Goal: Information Seeking & Learning: Learn about a topic

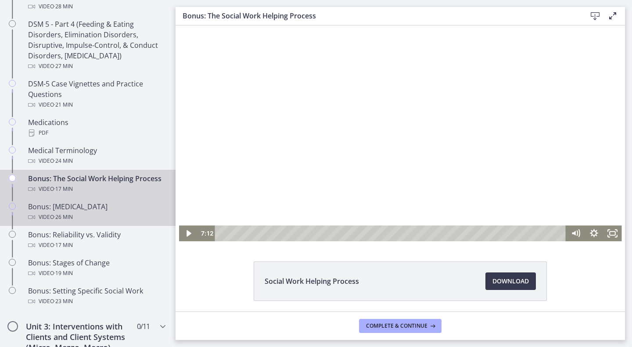
scroll to position [564, 0]
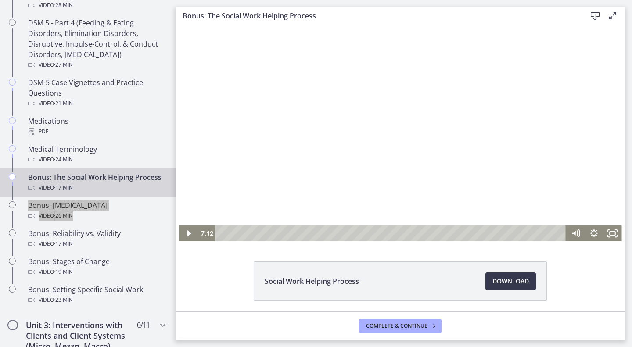
click at [387, 144] on div at bounding box center [400, 133] width 443 height 216
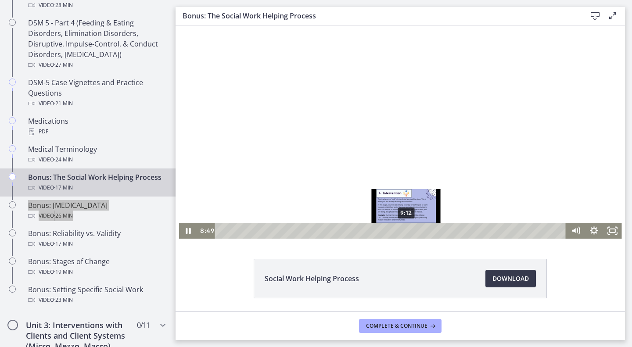
click at [403, 229] on div "9:12" at bounding box center [392, 231] width 340 height 16
click at [407, 228] on div "9:24" at bounding box center [392, 231] width 340 height 16
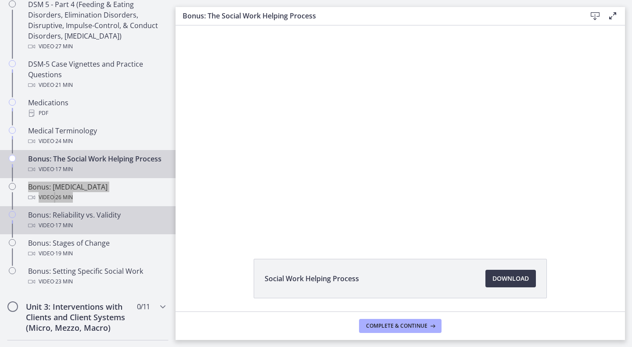
scroll to position [582, 0]
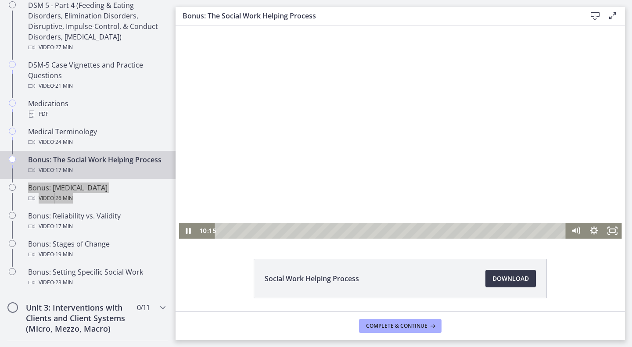
click at [263, 115] on div at bounding box center [400, 131] width 443 height 216
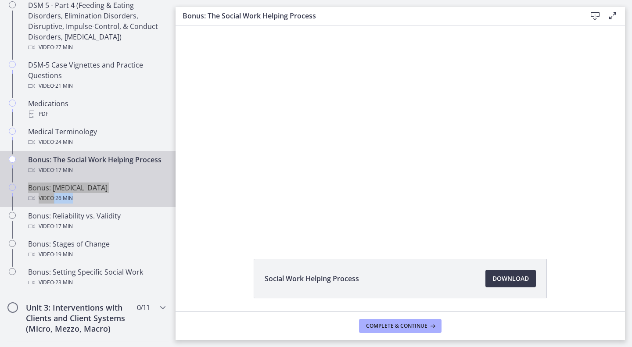
click at [81, 200] on div "Bonus: [MEDICAL_DATA] Video · 26 min" at bounding box center [96, 193] width 137 height 21
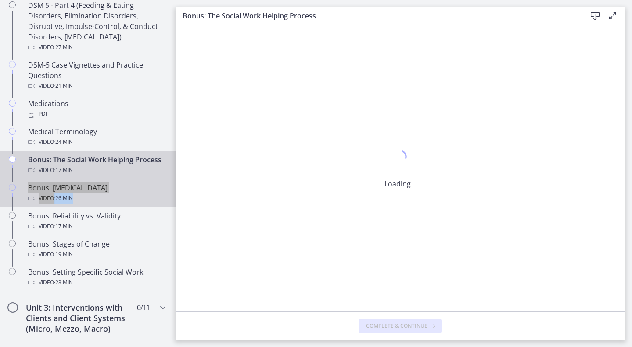
scroll to position [0, 0]
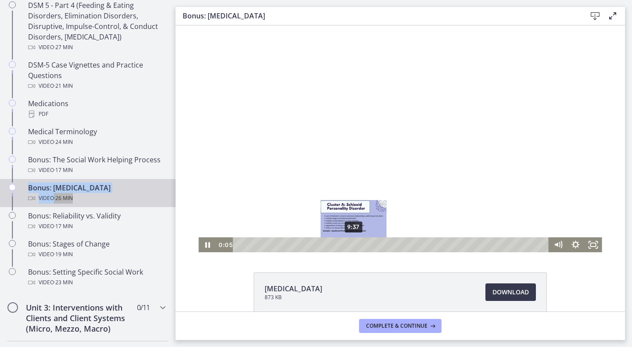
click at [351, 244] on div "9:37" at bounding box center [393, 245] width 306 height 15
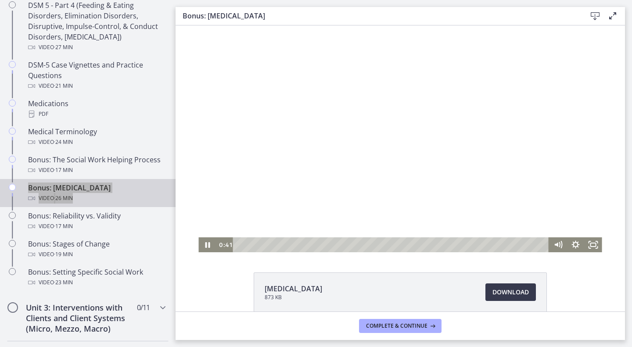
click at [309, 173] on div at bounding box center [399, 138] width 403 height 227
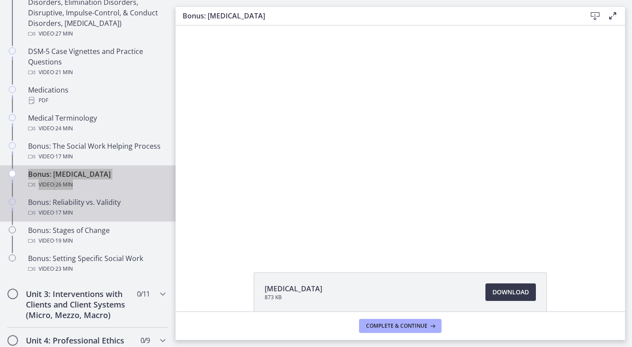
scroll to position [598, 0]
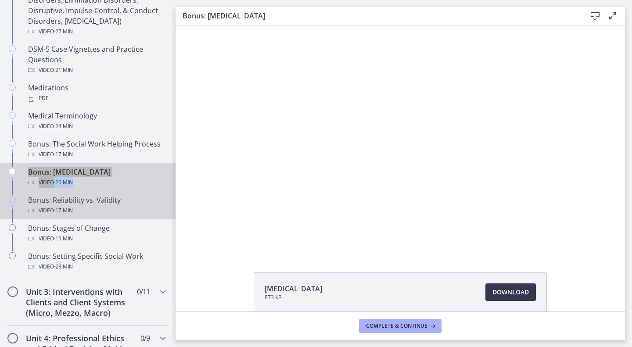
click at [101, 213] on div "Bonus: Reliability vs. Validity Video · 17 min" at bounding box center [96, 205] width 137 height 21
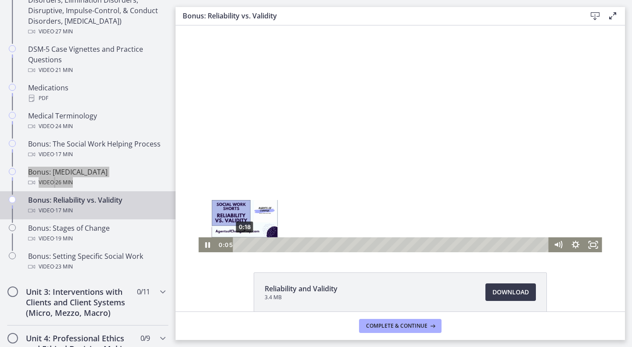
click at [241, 244] on div "0:18" at bounding box center [393, 245] width 306 height 15
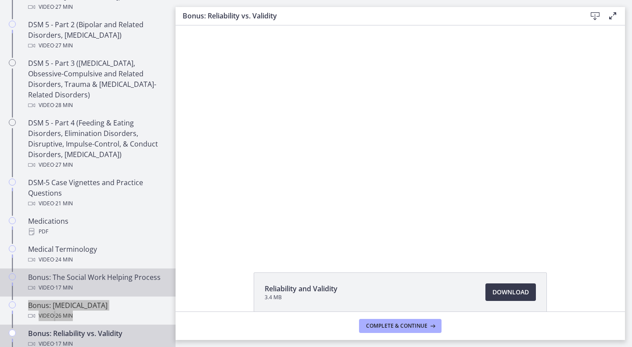
scroll to position [493, 0]
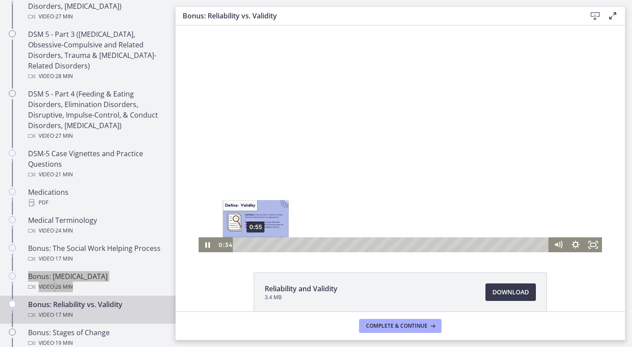
click at [252, 243] on div "0:55" at bounding box center [393, 245] width 306 height 15
click at [256, 243] on div "1:06" at bounding box center [393, 245] width 306 height 15
click at [253, 244] on div "0:57" at bounding box center [393, 245] width 306 height 15
click at [321, 127] on div at bounding box center [399, 138] width 403 height 227
click at [310, 227] on div at bounding box center [399, 138] width 403 height 227
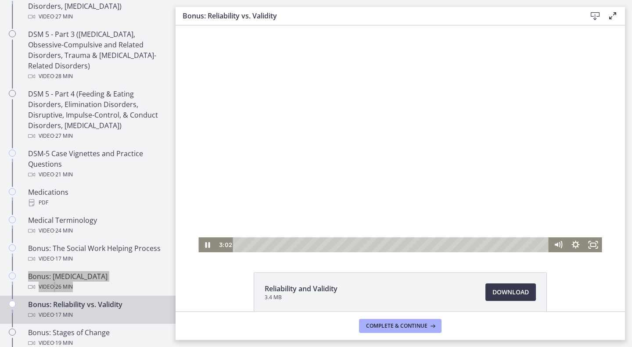
click at [321, 158] on div at bounding box center [399, 138] width 403 height 227
click at [303, 106] on div at bounding box center [399, 138] width 403 height 227
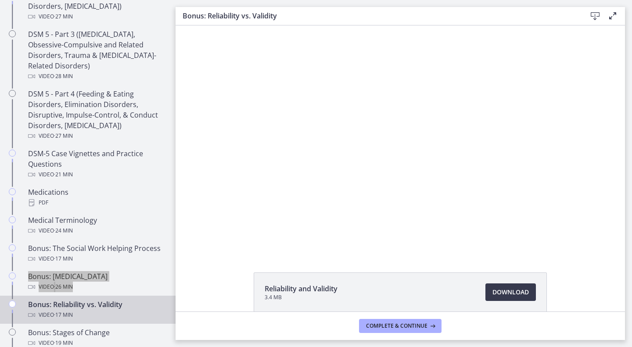
click at [303, 106] on div at bounding box center [399, 138] width 403 height 227
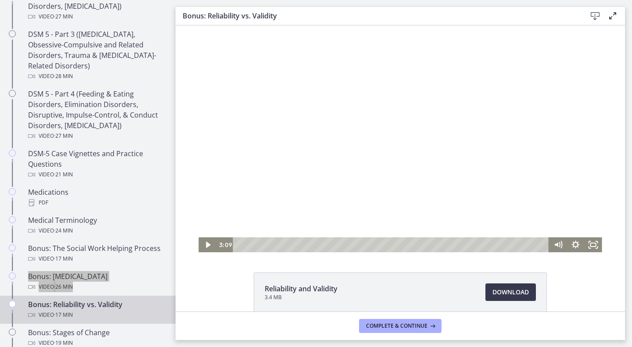
click at [303, 106] on div at bounding box center [399, 138] width 403 height 227
click at [294, 155] on div at bounding box center [399, 138] width 403 height 227
click at [284, 111] on div at bounding box center [399, 138] width 403 height 227
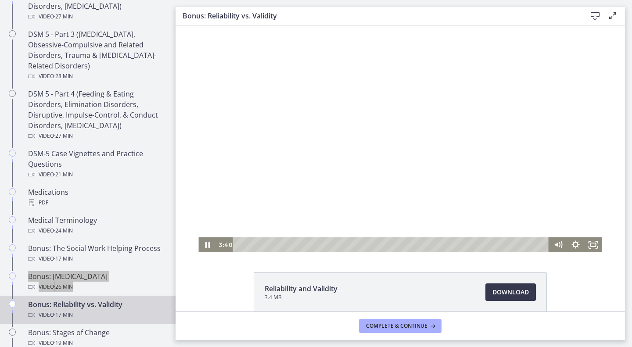
click at [360, 101] on div at bounding box center [399, 138] width 403 height 227
click at [315, 140] on div at bounding box center [399, 138] width 403 height 227
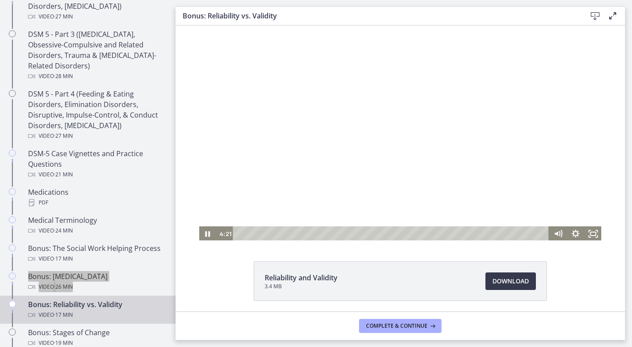
scroll to position [14, 0]
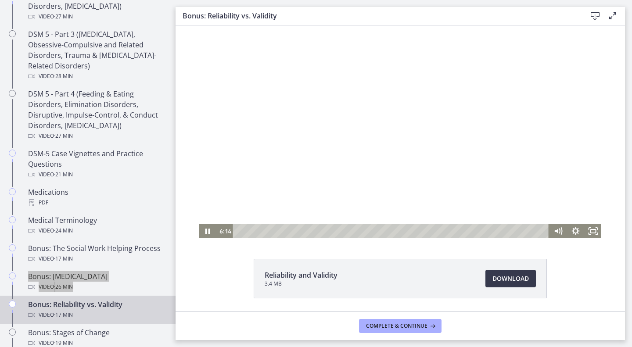
click at [321, 107] on div at bounding box center [399, 125] width 403 height 227
click at [314, 87] on div at bounding box center [399, 125] width 403 height 227
click at [436, 139] on div at bounding box center [399, 125] width 403 height 227
click at [320, 139] on div at bounding box center [399, 125] width 403 height 227
click at [297, 153] on div at bounding box center [399, 125] width 403 height 227
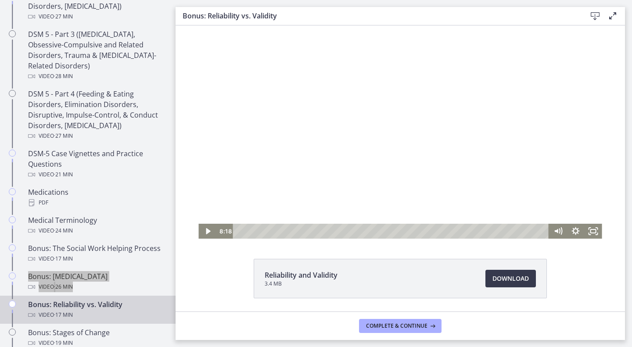
click at [328, 108] on div at bounding box center [399, 125] width 403 height 227
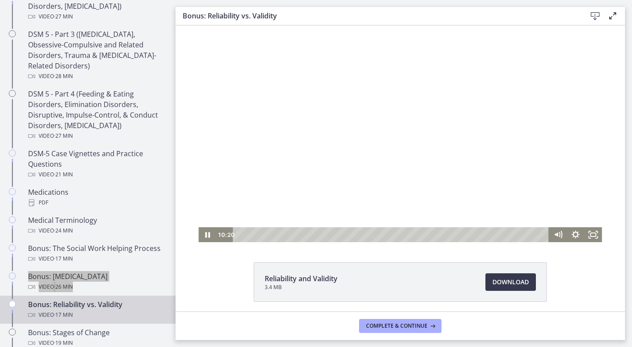
scroll to position [0, 0]
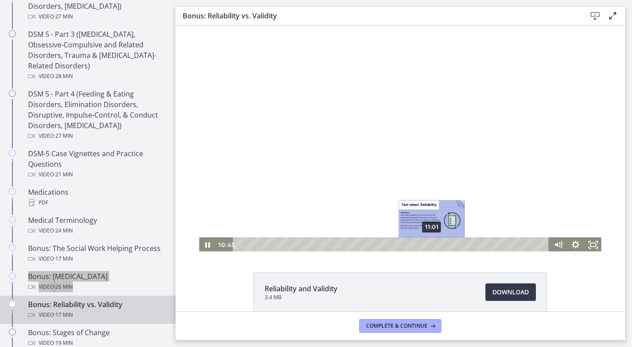
click at [429, 245] on div "11:01" at bounding box center [393, 245] width 306 height 15
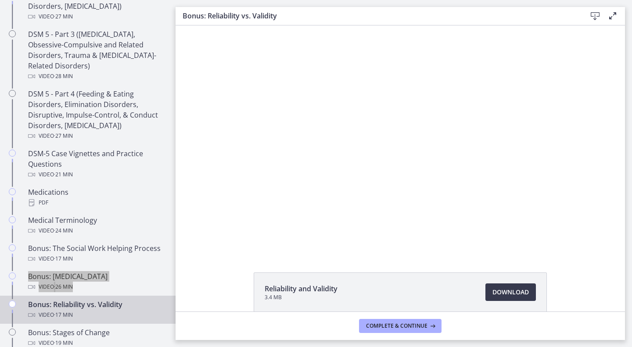
drag, startPoint x: 317, startPoint y: 206, endPoint x: 310, endPoint y: 210, distance: 7.9
click at [310, 210] on div at bounding box center [399, 138] width 403 height 227
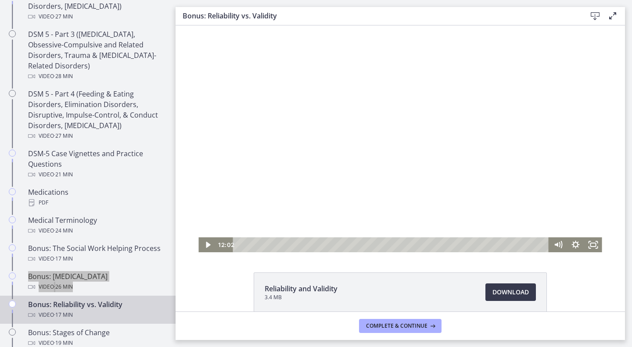
click at [327, 166] on div at bounding box center [399, 138] width 403 height 227
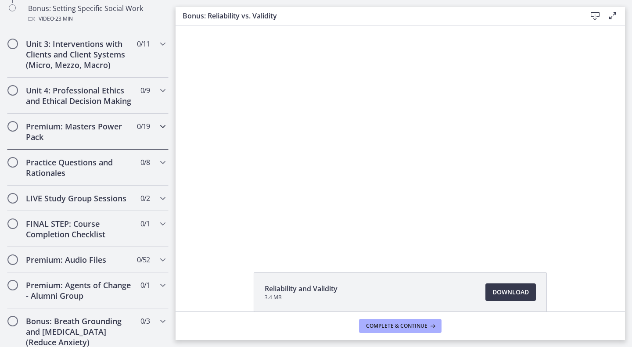
scroll to position [846, 0]
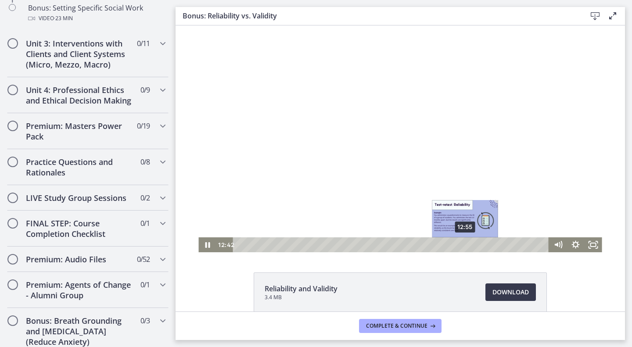
click at [461, 244] on div "12:55" at bounding box center [393, 245] width 306 height 15
click at [468, 245] on div "13:13" at bounding box center [393, 245] width 306 height 15
click at [476, 245] on div "13:40" at bounding box center [393, 245] width 306 height 15
click at [431, 186] on div at bounding box center [399, 138] width 403 height 227
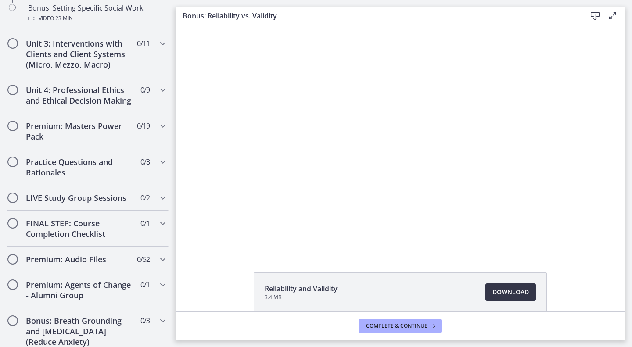
click at [512, 294] on span "Download Opens in a new window" at bounding box center [511, 292] width 36 height 11
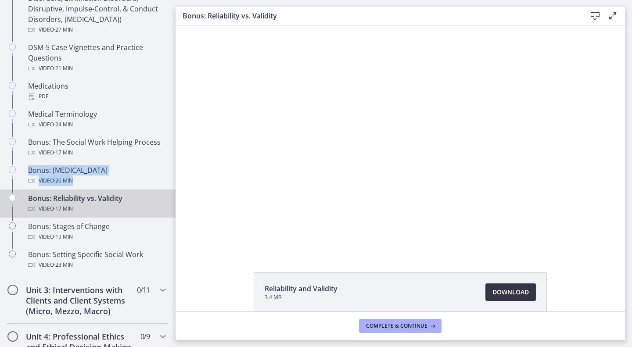
scroll to position [606, 0]
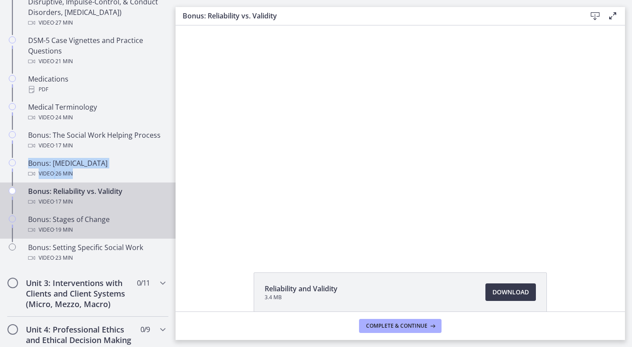
click at [88, 230] on div "Bonus: Stages of Change Video · 19 min" at bounding box center [96, 224] width 137 height 21
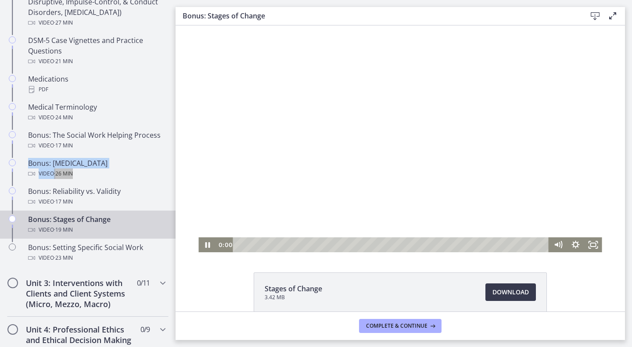
click at [366, 197] on div at bounding box center [399, 138] width 403 height 227
click at [288, 111] on div at bounding box center [399, 138] width 403 height 227
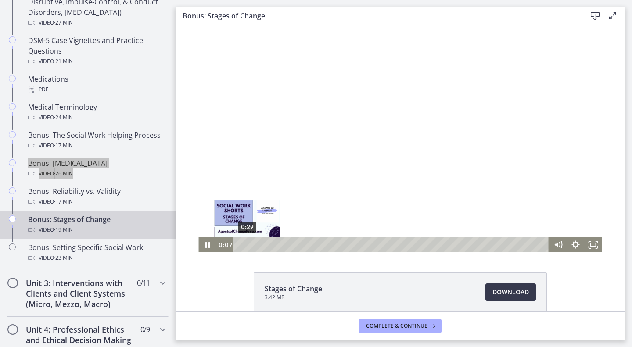
click at [244, 244] on div "0:29" at bounding box center [393, 245] width 306 height 15
click at [247, 244] on div "0:37" at bounding box center [393, 245] width 306 height 15
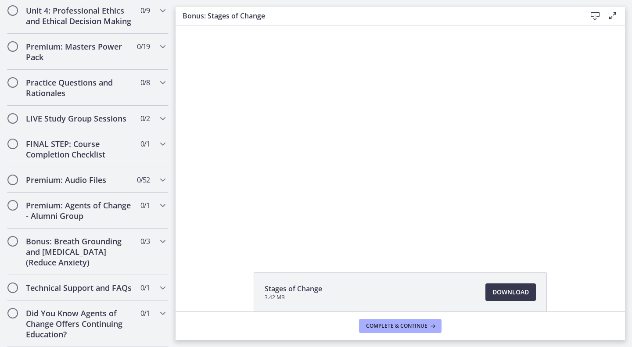
scroll to position [957, 0]
click at [122, 113] on h2 "LIVE Study Group Sessions" at bounding box center [79, 118] width 107 height 11
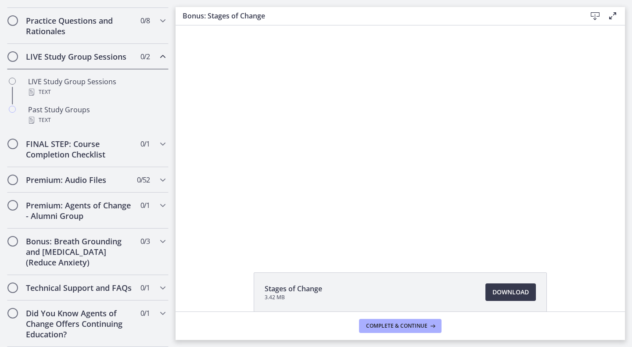
scroll to position [412, 0]
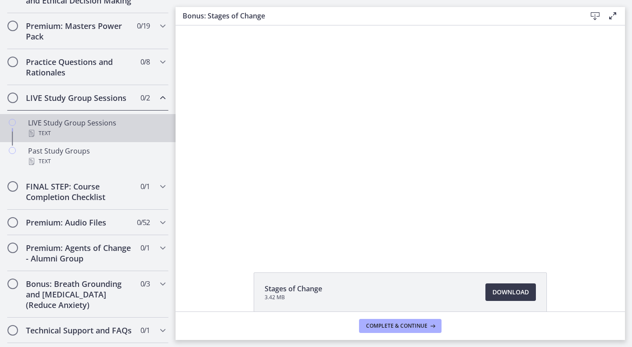
click at [95, 139] on div "Text" at bounding box center [96, 133] width 137 height 11
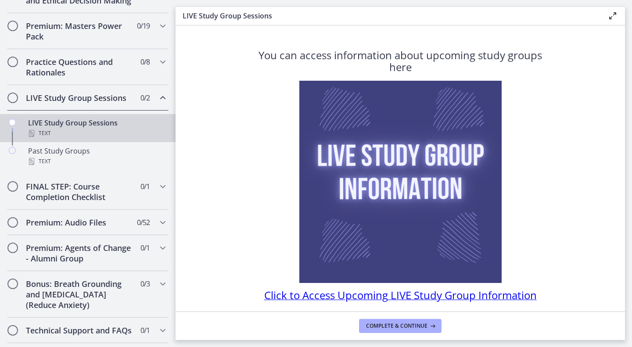
scroll to position [30, 0]
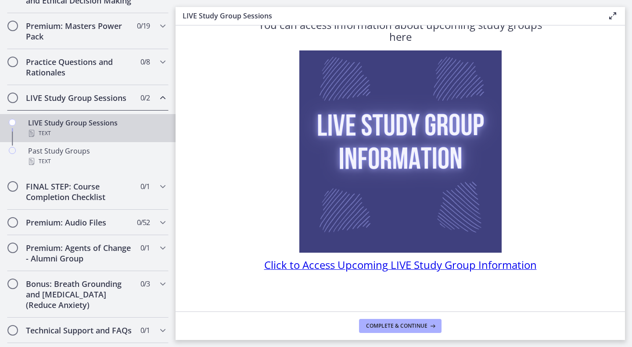
click at [339, 271] on span "Click to Access Upcoming LIVE Study Group Information" at bounding box center [400, 265] width 273 height 14
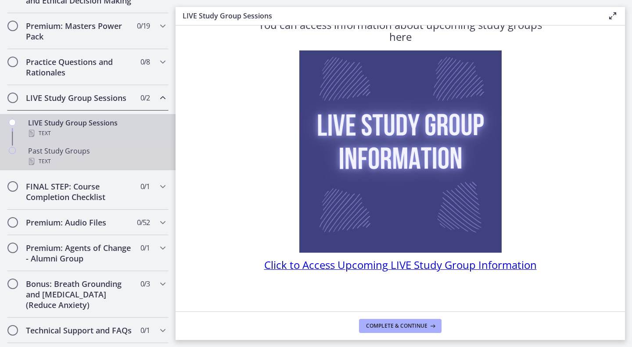
click at [73, 165] on div "Past Study Groups Text" at bounding box center [96, 156] width 137 height 21
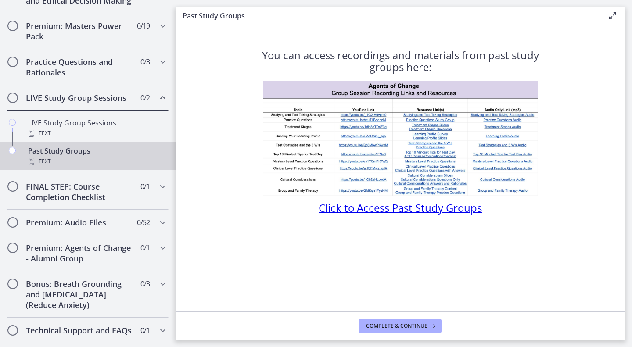
click at [384, 213] on span "Click to Access Past Study Groups" at bounding box center [400, 208] width 163 height 14
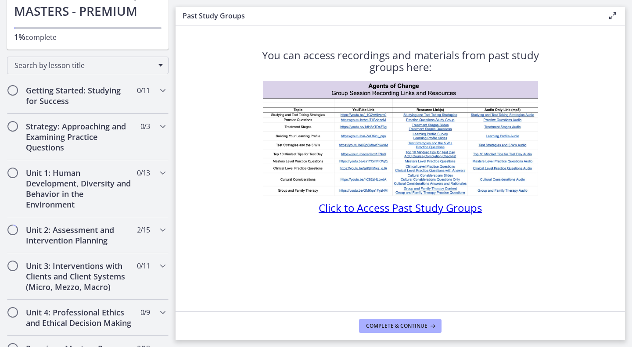
scroll to position [116, 0]
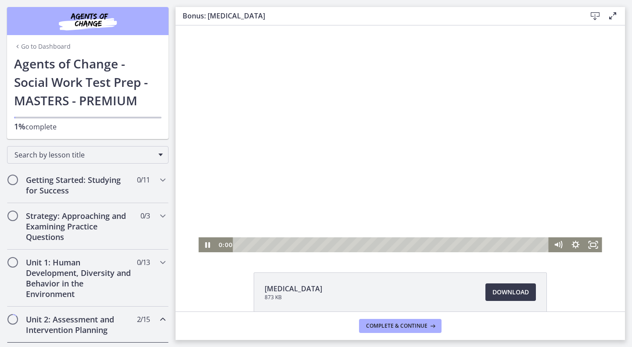
click at [330, 116] on div at bounding box center [399, 138] width 403 height 227
click at [329, 104] on div at bounding box center [399, 138] width 403 height 227
click at [330, 97] on div at bounding box center [399, 138] width 403 height 227
click at [324, 190] on div at bounding box center [399, 138] width 403 height 227
click at [245, 244] on div "0:44" at bounding box center [393, 245] width 306 height 15
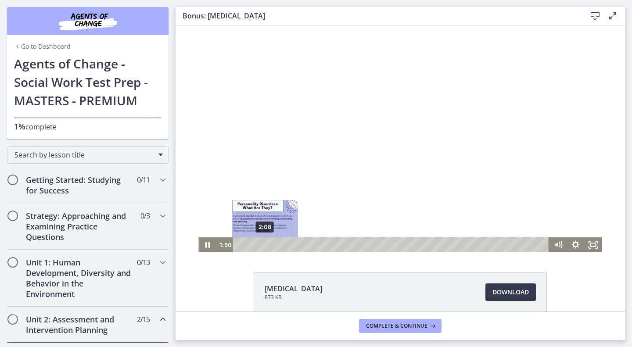
click at [262, 245] on div "2:08" at bounding box center [393, 245] width 306 height 15
click at [268, 244] on div "2:41" at bounding box center [393, 245] width 306 height 15
click at [274, 243] on div "3:08" at bounding box center [393, 245] width 306 height 15
click at [277, 243] on div "3:26" at bounding box center [393, 245] width 306 height 15
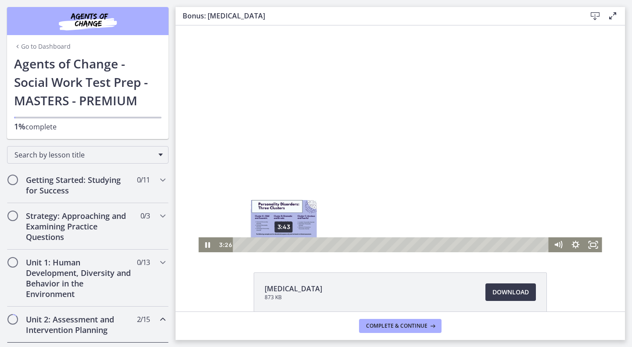
click at [281, 243] on div "3:43" at bounding box center [393, 245] width 306 height 15
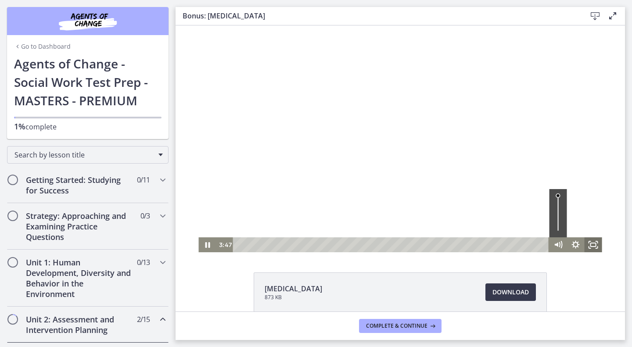
click at [585, 242] on icon "Fullscreen" at bounding box center [594, 245] width 18 height 15
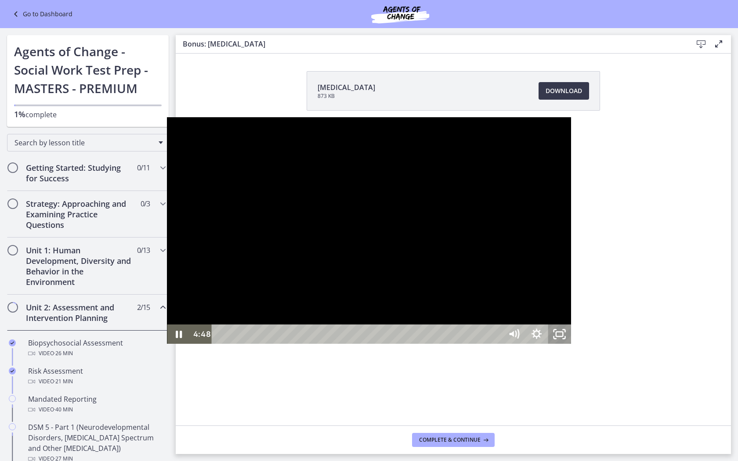
click at [571, 344] on icon "Unfullscreen" at bounding box center [559, 333] width 23 height 19
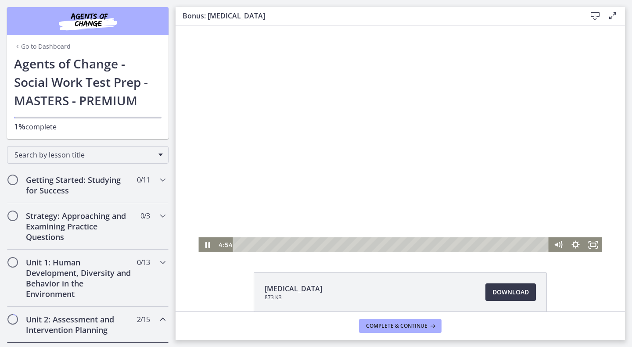
click at [328, 156] on div at bounding box center [399, 138] width 403 height 227
click at [310, 191] on div at bounding box center [399, 138] width 403 height 227
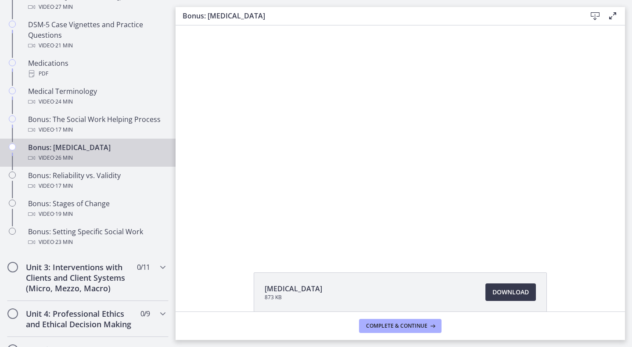
scroll to position [639, 0]
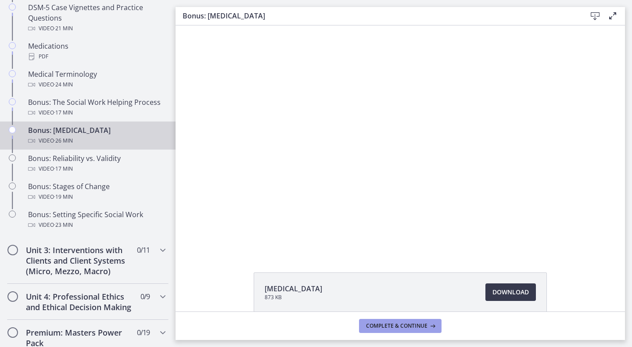
click at [388, 326] on span "Complete & continue" at bounding box center [396, 326] width 61 height 7
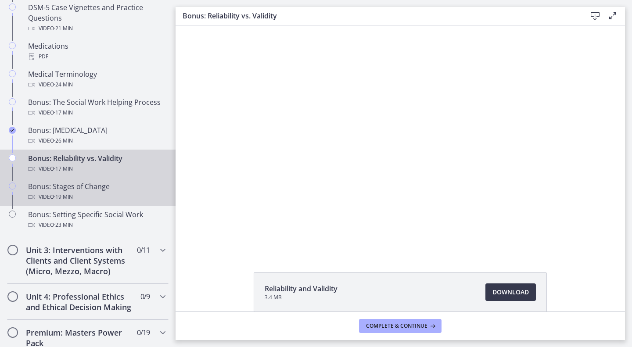
click at [78, 202] on div "Video · 19 min" at bounding box center [96, 197] width 137 height 11
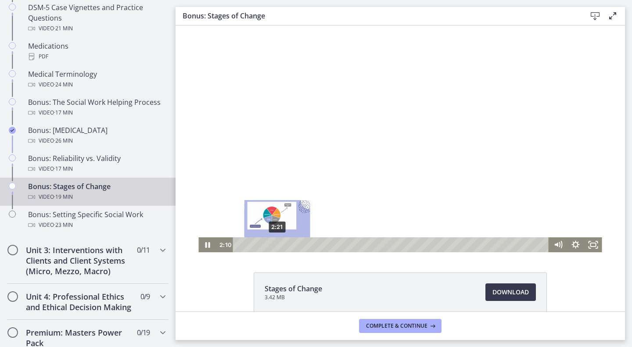
click at [274, 243] on div "2:21" at bounding box center [393, 245] width 306 height 15
click at [279, 243] on div "2:39" at bounding box center [393, 245] width 306 height 15
click at [289, 243] on div "3:17" at bounding box center [393, 245] width 306 height 15
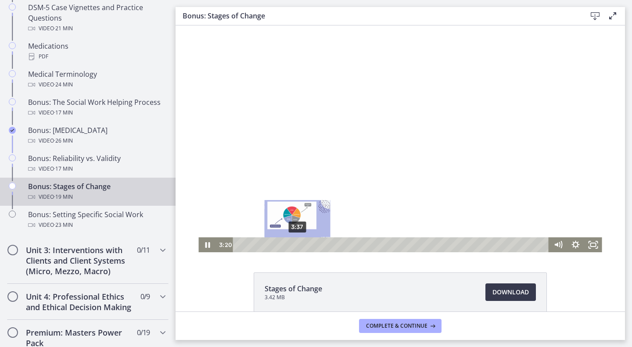
click at [294, 244] on div "3:37" at bounding box center [393, 245] width 306 height 15
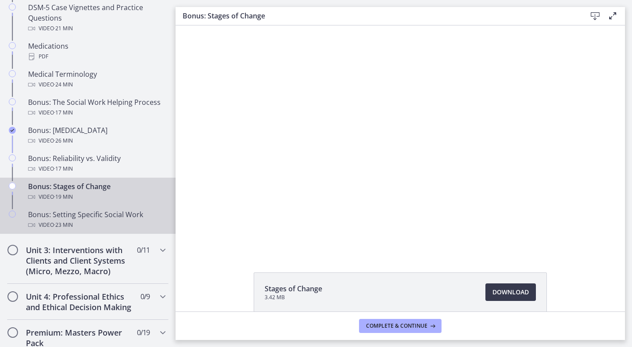
click at [101, 231] on div "Video · 23 min" at bounding box center [96, 225] width 137 height 11
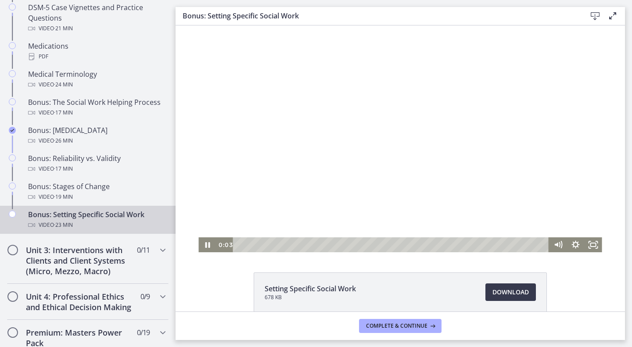
click at [243, 244] on div "Playbar" at bounding box center [393, 245] width 306 height 15
click at [246, 245] on div "Playbar" at bounding box center [248, 244] width 5 height 5
click at [252, 245] on div "1:14" at bounding box center [393, 245] width 306 height 15
click at [253, 245] on div "Playbar" at bounding box center [255, 244] width 5 height 5
click at [257, 245] on div "1:36" at bounding box center [393, 245] width 306 height 15
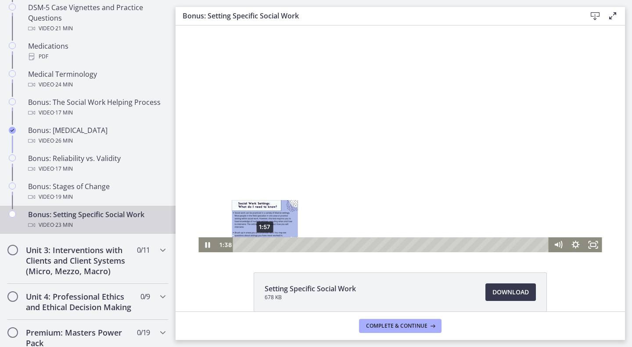
click at [262, 245] on div "1:57" at bounding box center [393, 245] width 306 height 15
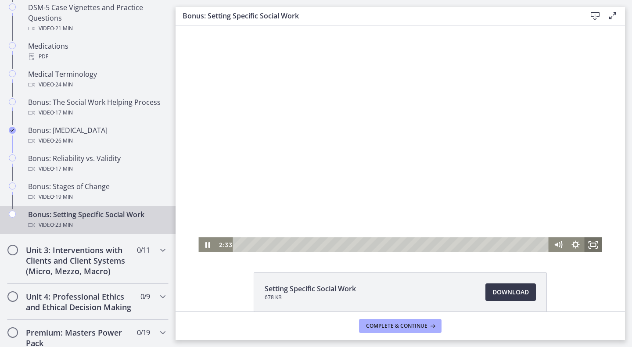
click at [591, 247] on icon "Fullscreen" at bounding box center [594, 245] width 18 height 15
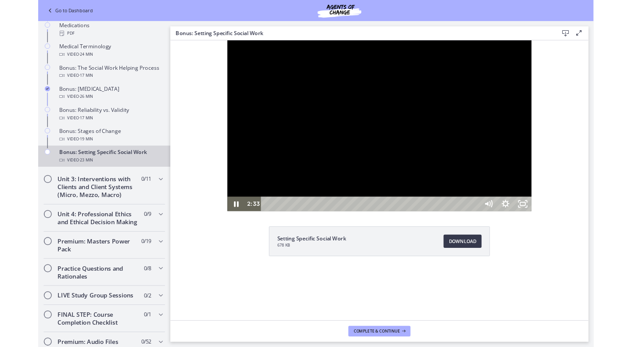
scroll to position [599, 0]
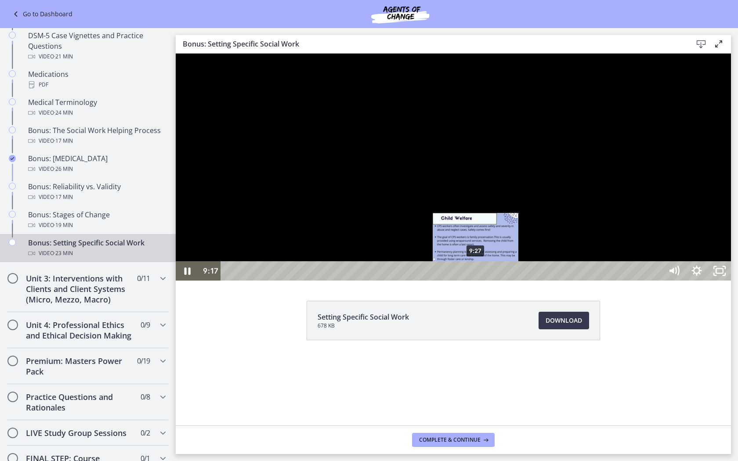
click at [476, 281] on div "9:27" at bounding box center [443, 270] width 428 height 19
click at [481, 281] on div "9:39" at bounding box center [443, 270] width 428 height 19
click at [486, 281] on div "9:52" at bounding box center [443, 270] width 428 height 19
click at [491, 281] on div "10:03" at bounding box center [443, 270] width 428 height 19
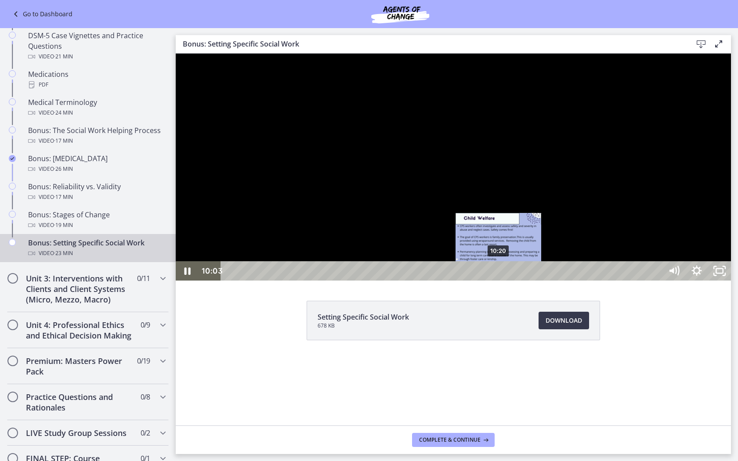
click at [499, 281] on div "10:20" at bounding box center [443, 270] width 428 height 19
click at [511, 281] on div "10:48" at bounding box center [443, 270] width 428 height 19
click at [509, 281] on div "10:43" at bounding box center [443, 270] width 428 height 19
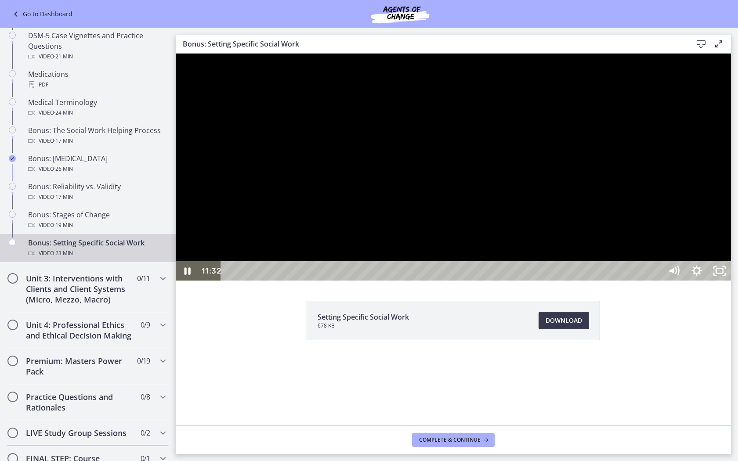
click at [516, 270] on div at bounding box center [453, 167] width 555 height 227
click at [521, 257] on div at bounding box center [453, 167] width 555 height 227
click at [547, 254] on div at bounding box center [453, 167] width 555 height 227
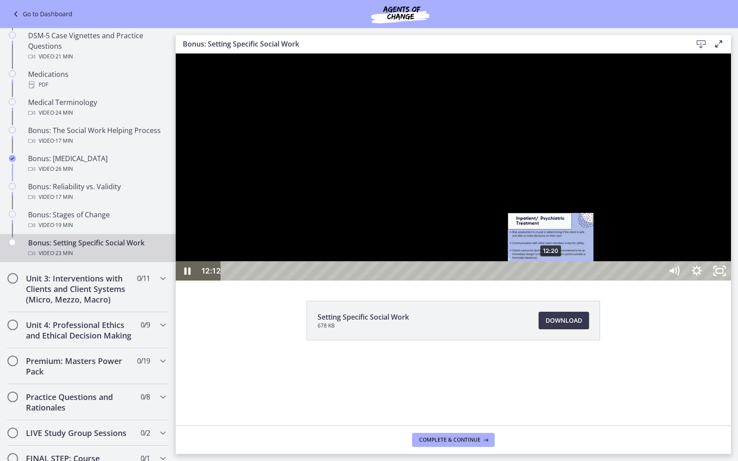
click at [551, 281] on div "12:20" at bounding box center [443, 270] width 428 height 19
click at [559, 281] on div "12:37" at bounding box center [443, 270] width 428 height 19
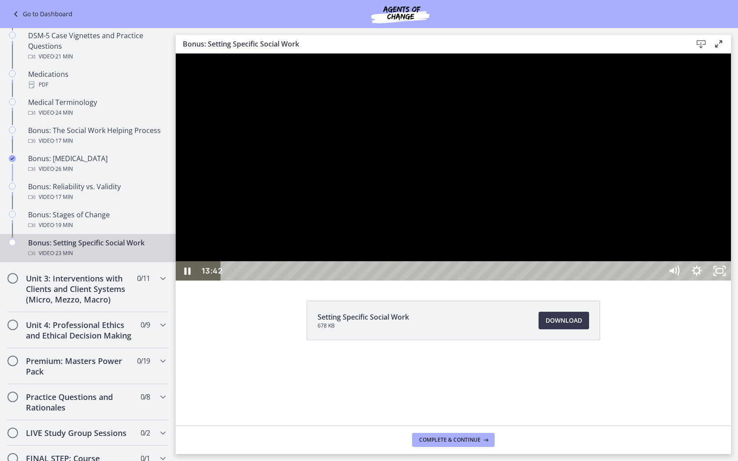
click at [577, 281] on div at bounding box center [453, 167] width 555 height 227
click at [632, 281] on icon "Unfullscreen" at bounding box center [719, 270] width 23 height 19
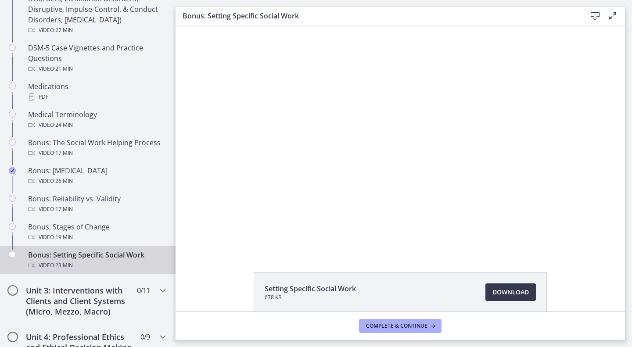
scroll to position [639, 0]
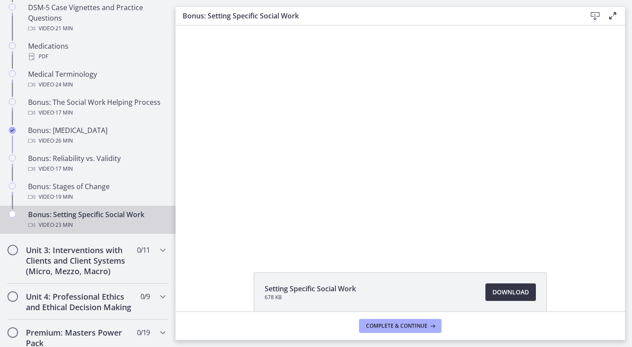
click at [495, 289] on span "Download Opens in a new window" at bounding box center [511, 292] width 36 height 11
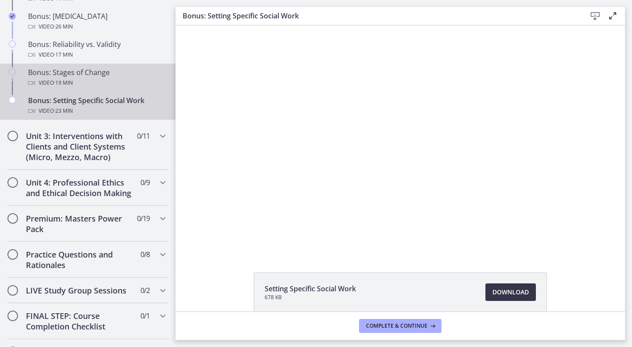
scroll to position [790, 0]
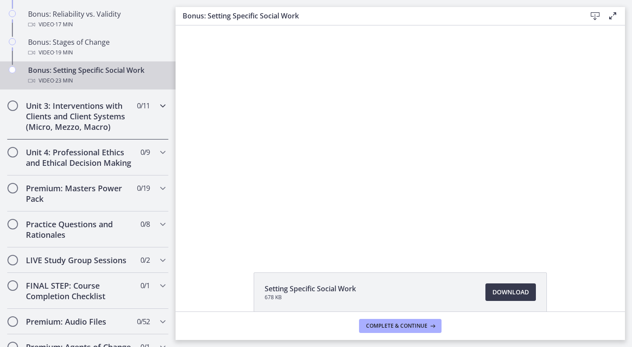
click at [145, 123] on div "Unit 3: Interventions with Clients and Client Systems (Micro, Mezzo, Macro) 0 /…" at bounding box center [88, 116] width 162 height 47
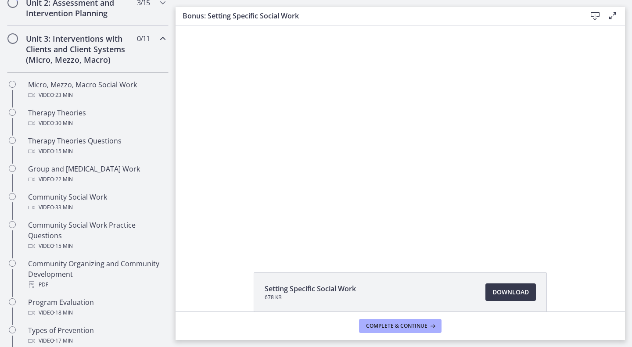
scroll to position [334, 0]
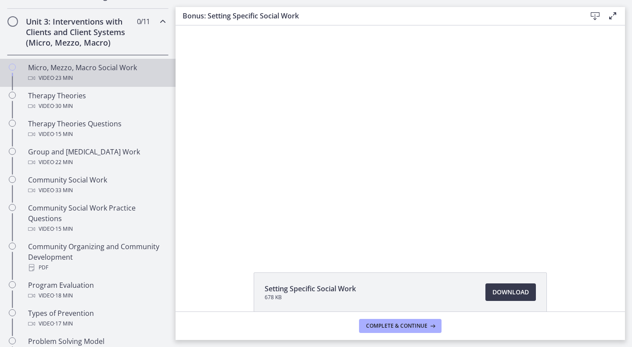
click at [83, 79] on div "Video · 23 min" at bounding box center [96, 78] width 137 height 11
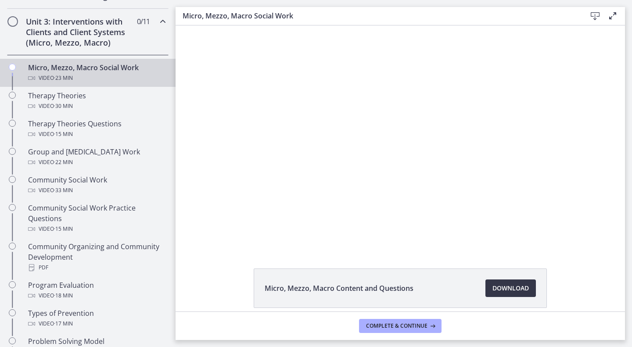
click at [506, 287] on span "Download Opens in a new window" at bounding box center [511, 288] width 36 height 11
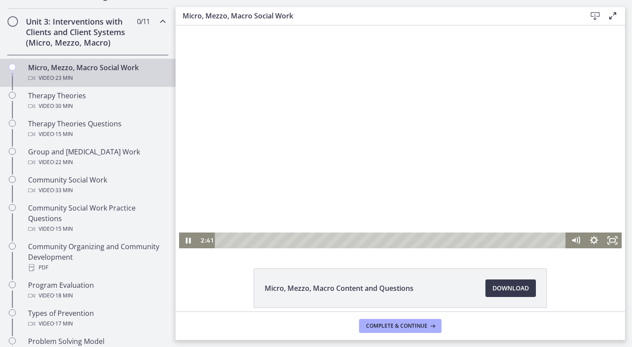
click at [341, 159] on div at bounding box center [400, 136] width 443 height 223
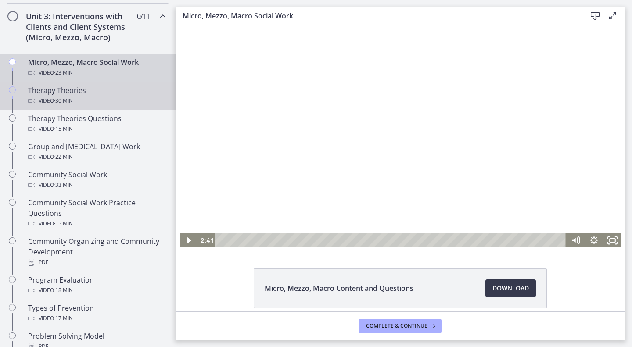
scroll to position [342, 0]
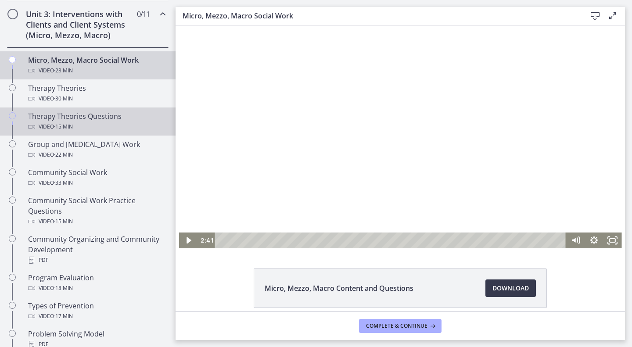
click at [75, 119] on div "Therapy Theories Questions Video · 15 min" at bounding box center [96, 121] width 137 height 21
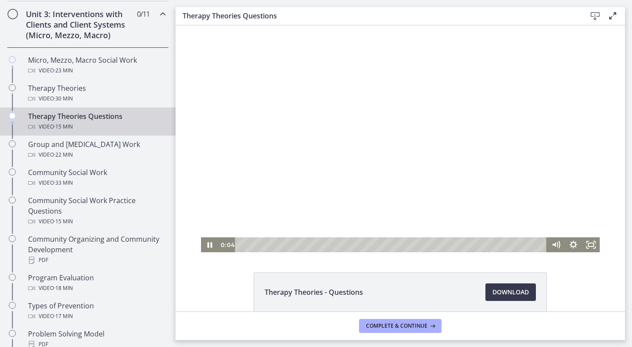
click at [324, 155] on div at bounding box center [400, 138] width 399 height 227
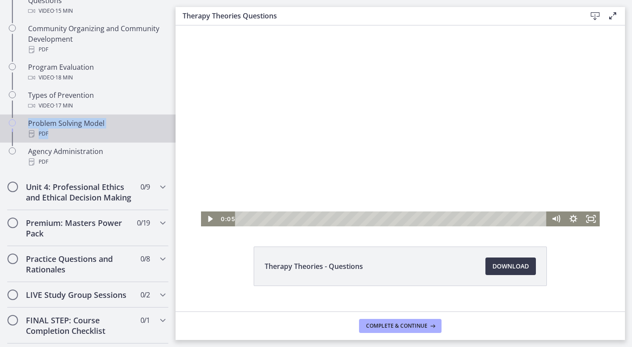
scroll to position [24, 0]
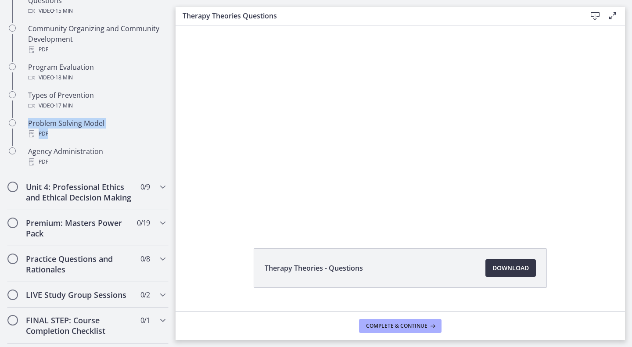
click at [504, 263] on span "Download Opens in a new window" at bounding box center [511, 268] width 36 height 11
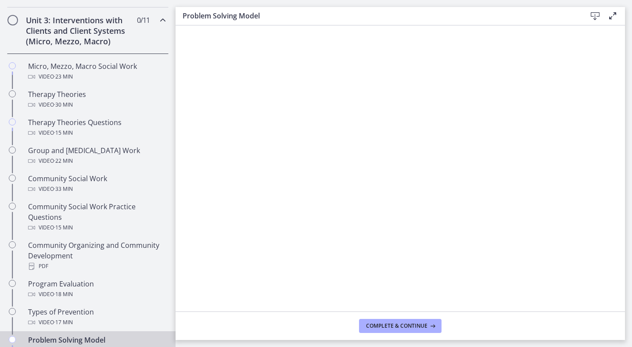
scroll to position [331, 0]
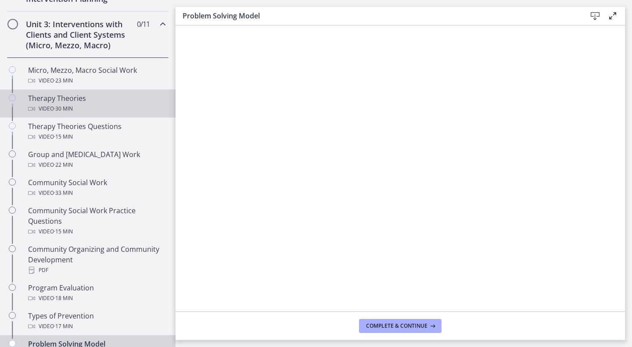
click at [59, 111] on span "· 30 min" at bounding box center [63, 109] width 19 height 11
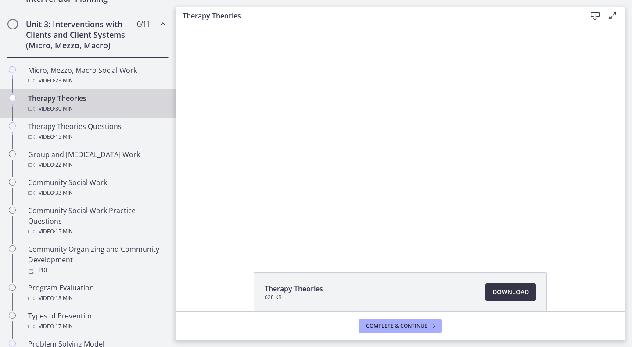
click at [496, 294] on span "Download Opens in a new window" at bounding box center [511, 292] width 36 height 11
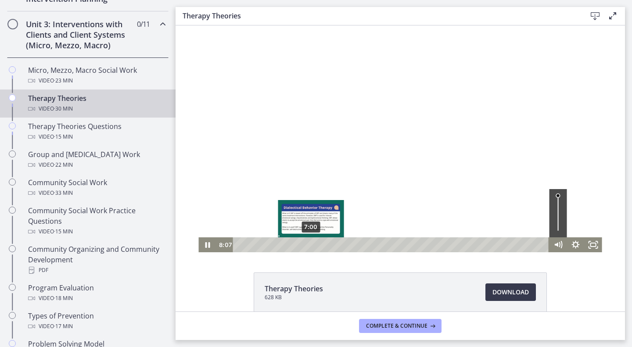
click at [308, 244] on div "7:00" at bounding box center [393, 245] width 306 height 15
click at [300, 245] on div "6:16" at bounding box center [393, 245] width 306 height 15
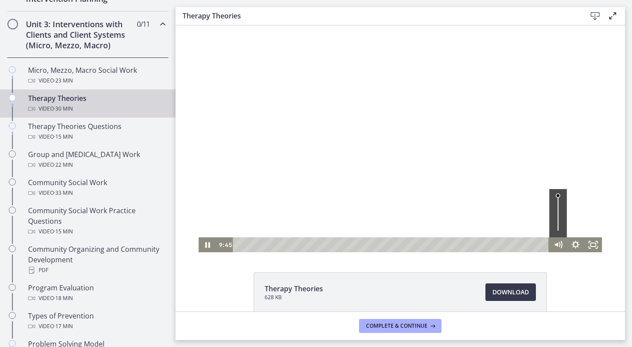
click at [321, 195] on div at bounding box center [399, 138] width 403 height 227
click at [323, 188] on div at bounding box center [399, 138] width 403 height 227
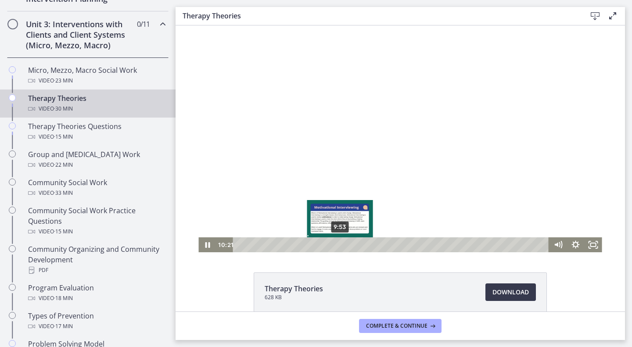
click at [337, 244] on div "9:53" at bounding box center [393, 245] width 306 height 15
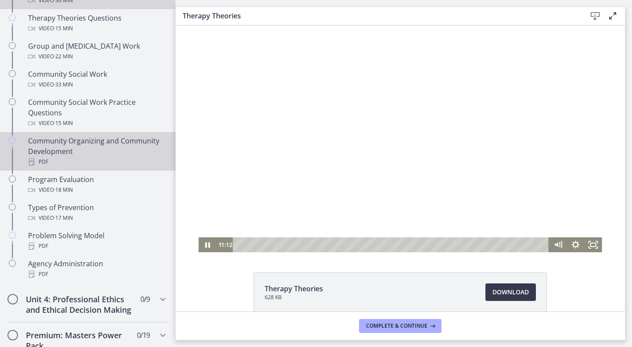
scroll to position [441, 0]
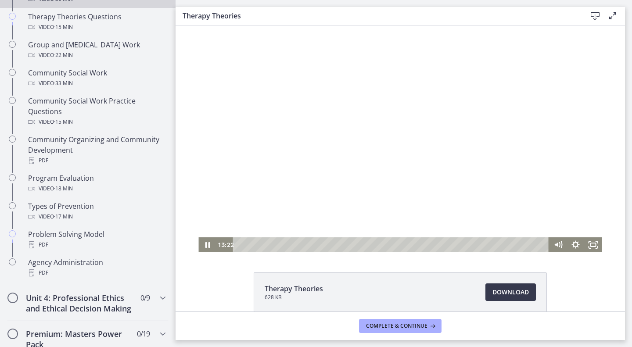
click at [302, 179] on div at bounding box center [399, 138] width 403 height 227
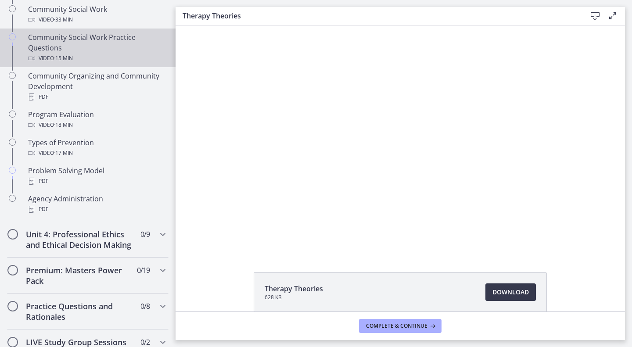
scroll to position [536, 0]
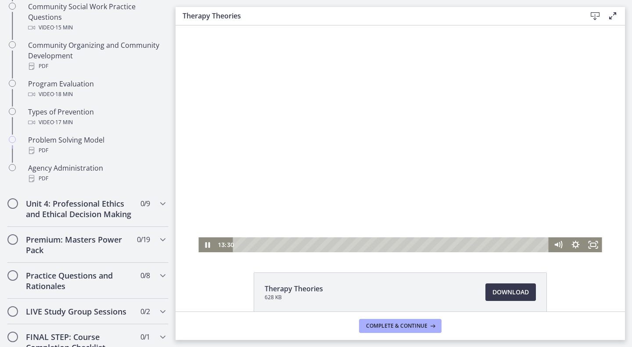
click at [317, 139] on div at bounding box center [399, 138] width 403 height 227
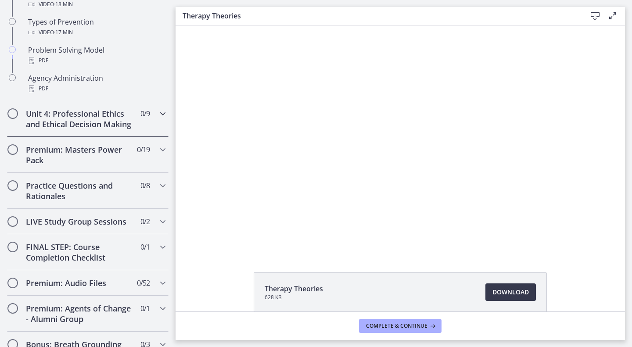
scroll to position [630, 0]
